Goal: Task Accomplishment & Management: Complete application form

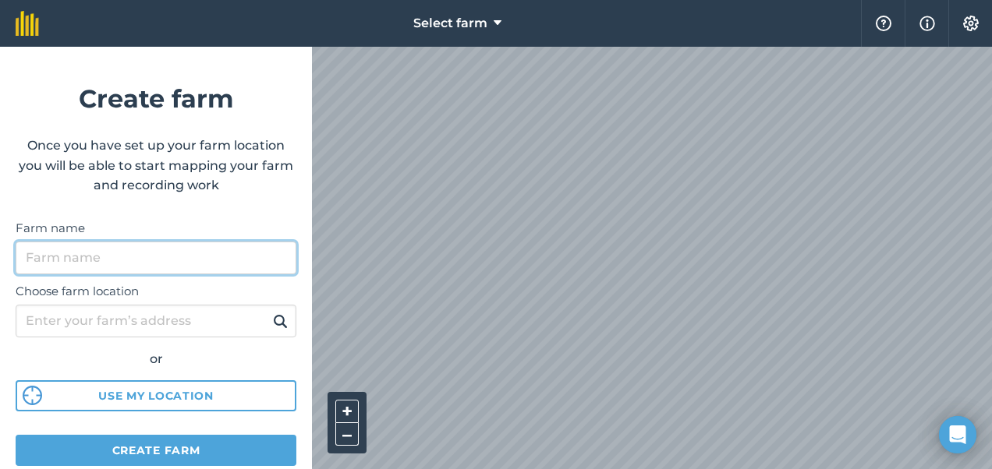
click at [160, 257] on input "Farm name" at bounding box center [156, 258] width 281 height 33
type input "Hannahs"
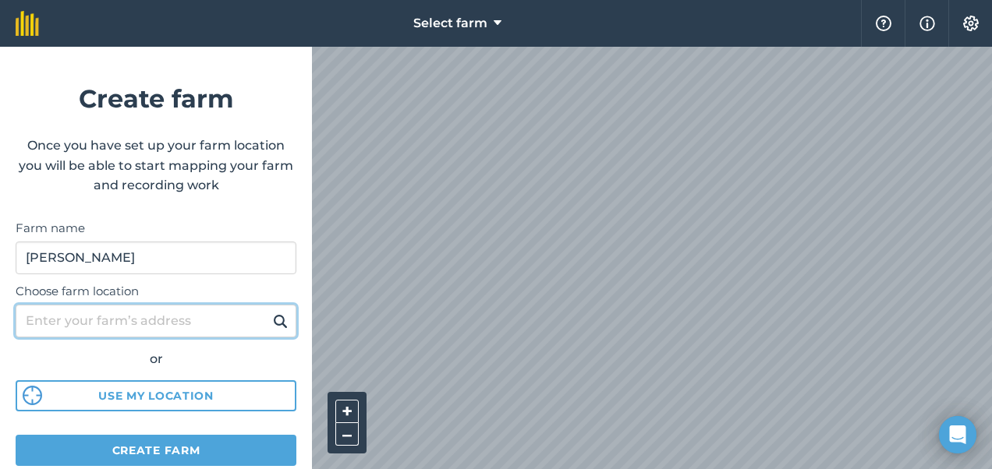
click at [147, 313] on input "Choose farm location" at bounding box center [156, 321] width 281 height 33
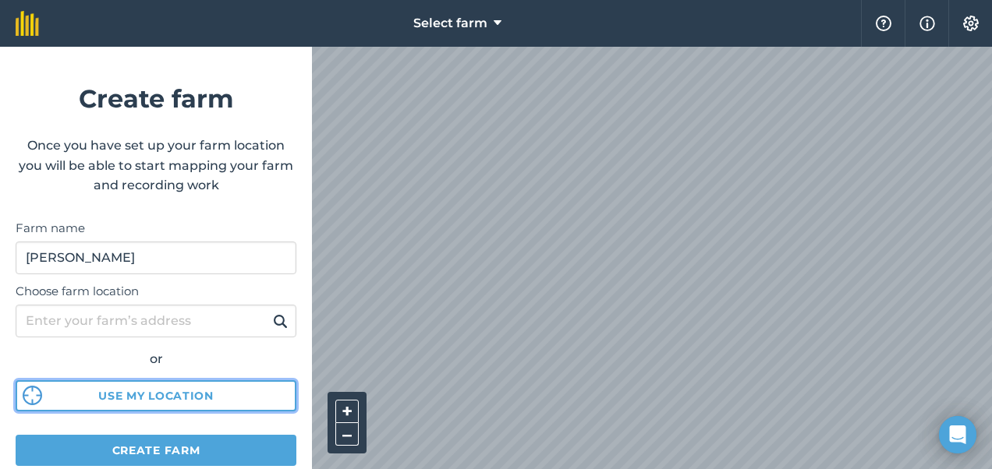
click at [165, 399] on button "Use my location" at bounding box center [156, 396] width 281 height 31
click at [586, 469] on html "Select farm Help Info Settings Create farm Once you have set up your farm locat…" at bounding box center [496, 234] width 992 height 469
click at [953, 469] on html "Select farm Help Info Settings Create farm Once you have set up your farm locat…" at bounding box center [496, 234] width 992 height 469
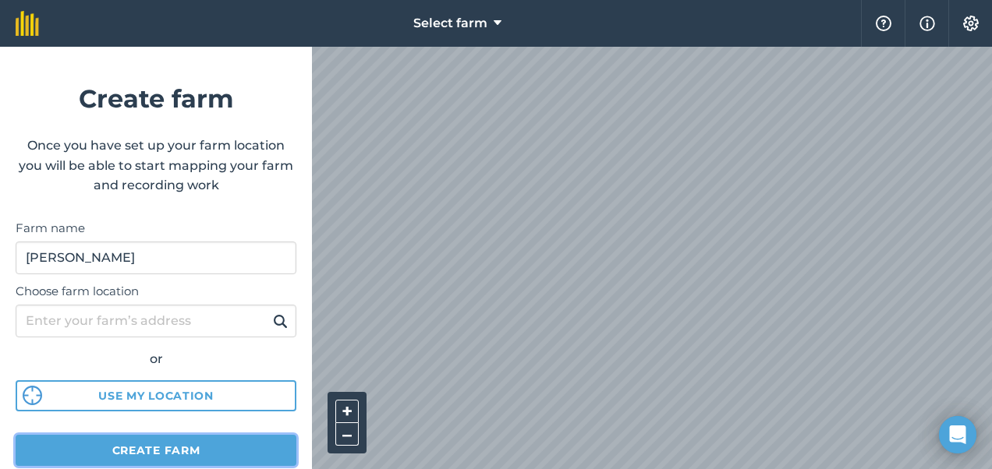
click at [161, 448] on button "Create farm" at bounding box center [156, 450] width 281 height 31
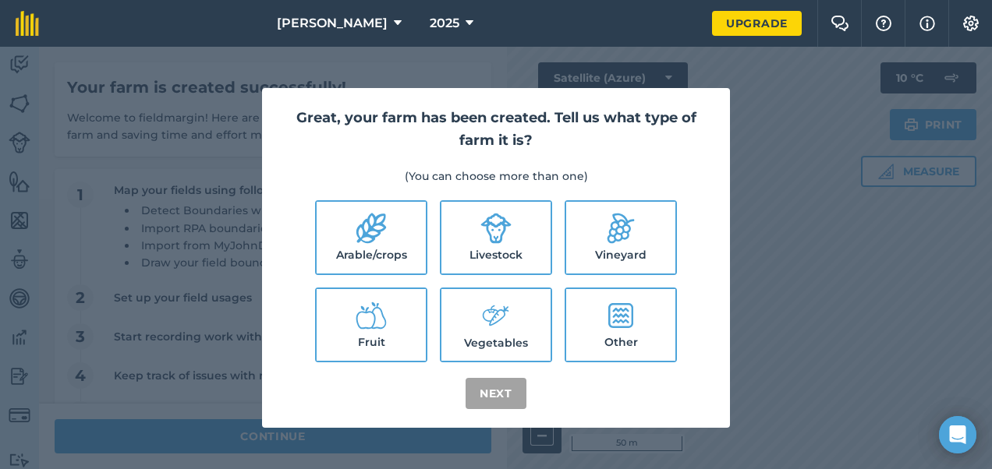
click at [487, 251] on label "Livestock" at bounding box center [495, 238] width 109 height 72
checkbox input "true"
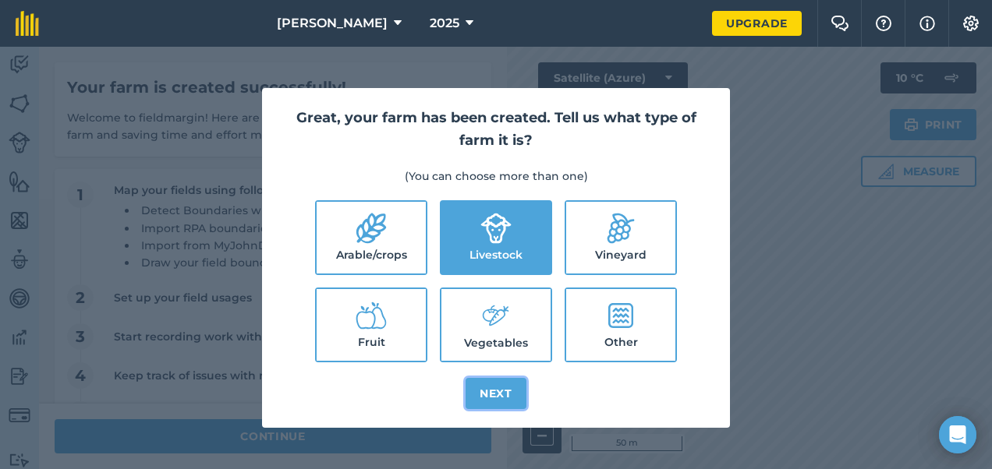
click at [507, 393] on button "Next" at bounding box center [496, 393] width 61 height 31
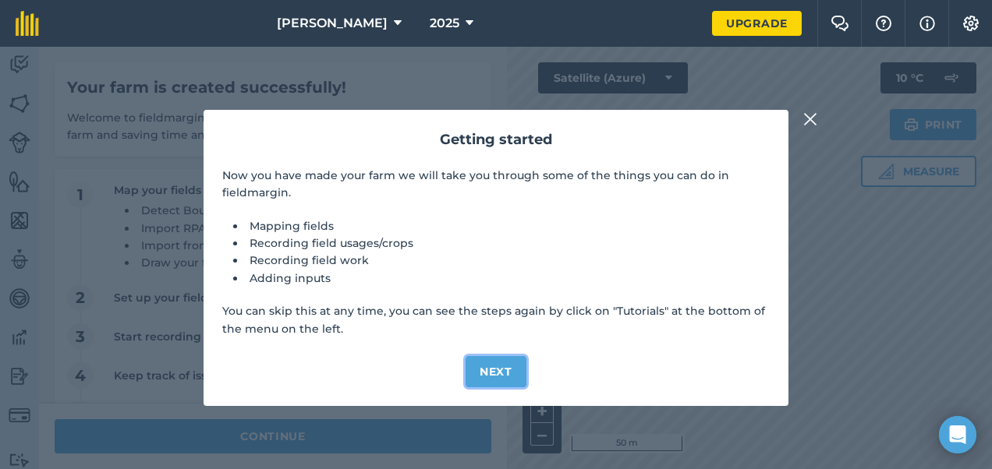
click at [493, 364] on button "Next" at bounding box center [496, 371] width 61 height 31
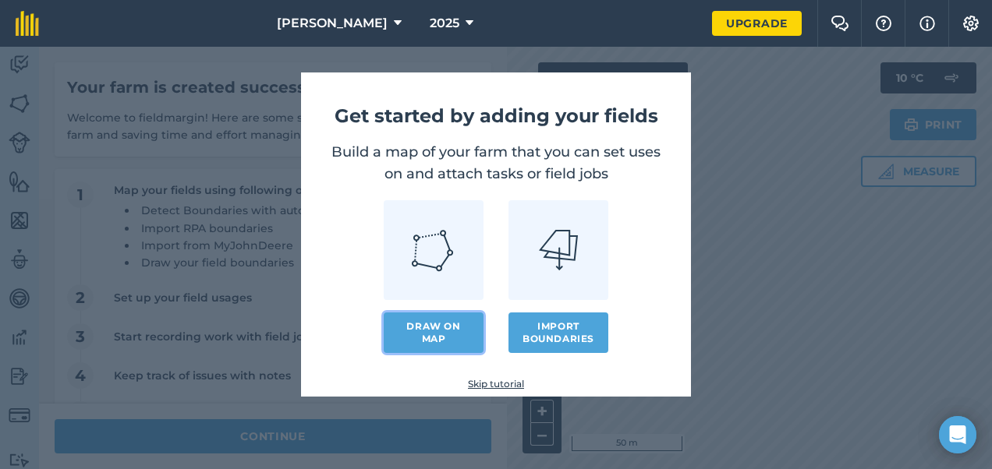
click at [428, 339] on link "Draw on map" at bounding box center [434, 333] width 100 height 41
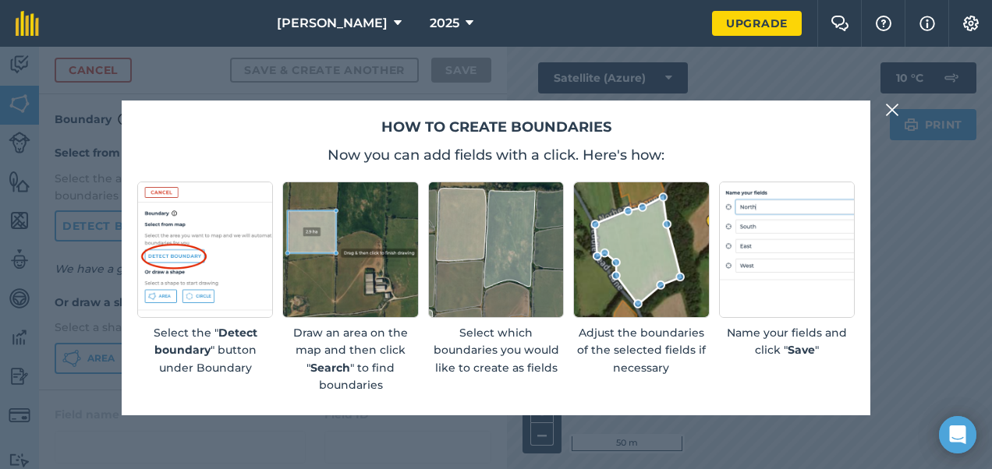
click at [482, 441] on div "How to create boundaries Now you can add fields with a click. Here's how: Selec…" at bounding box center [496, 258] width 992 height 423
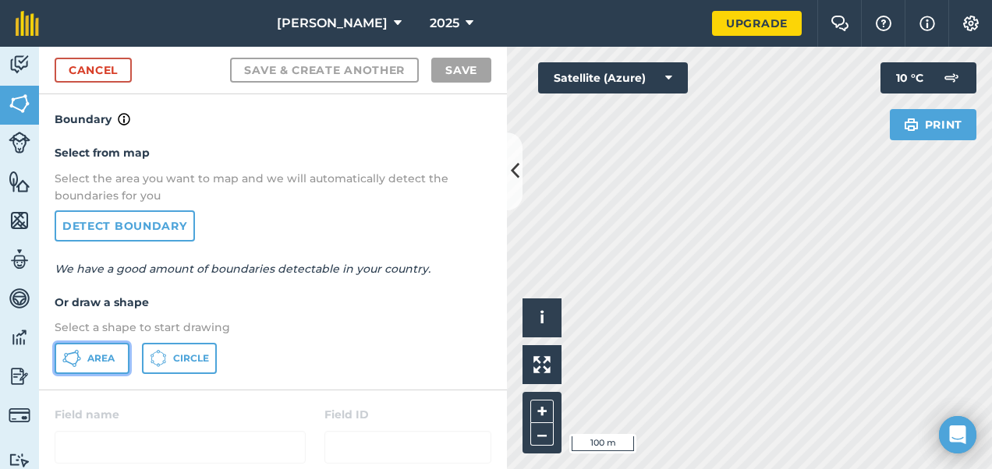
click at [94, 362] on span "Area" at bounding box center [100, 358] width 27 height 12
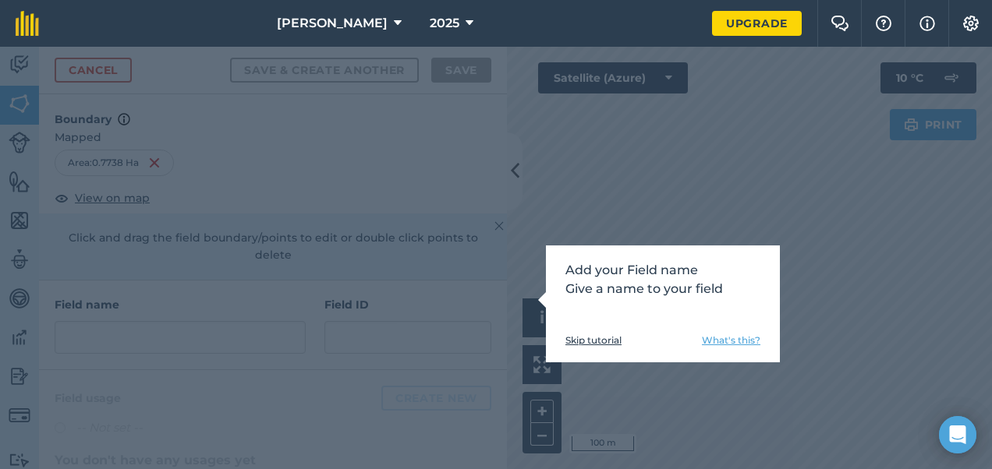
click at [723, 342] on link "What's this?" at bounding box center [731, 341] width 58 height 12
